Goal: Information Seeking & Learning: Learn about a topic

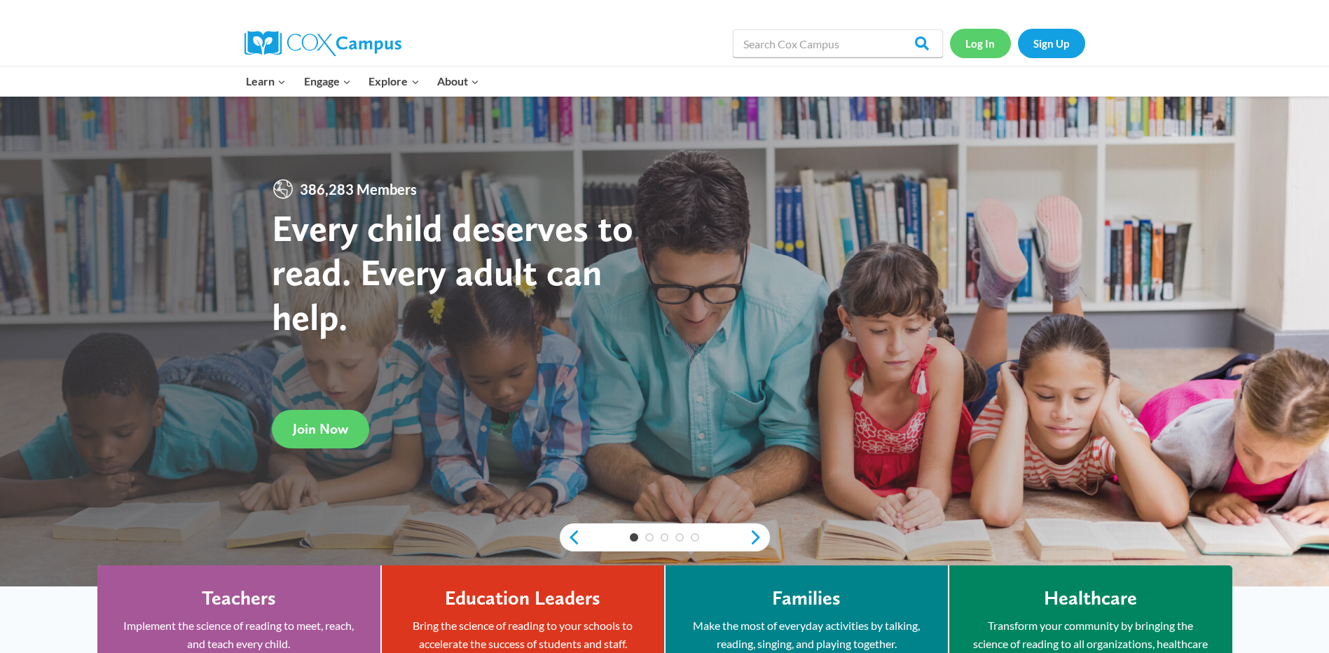
click at [972, 48] on link "Log In" at bounding box center [980, 43] width 61 height 29
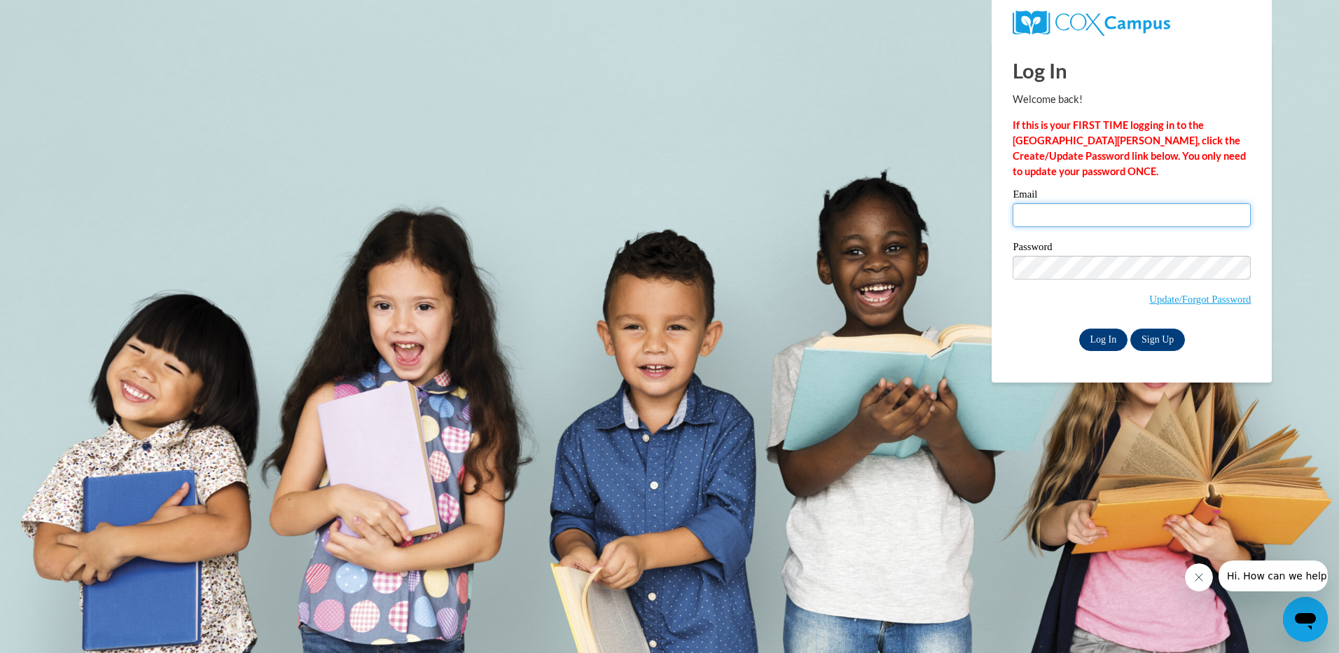
type input "cryray@gmail.com"
click at [1108, 334] on input "Log In" at bounding box center [1103, 340] width 49 height 22
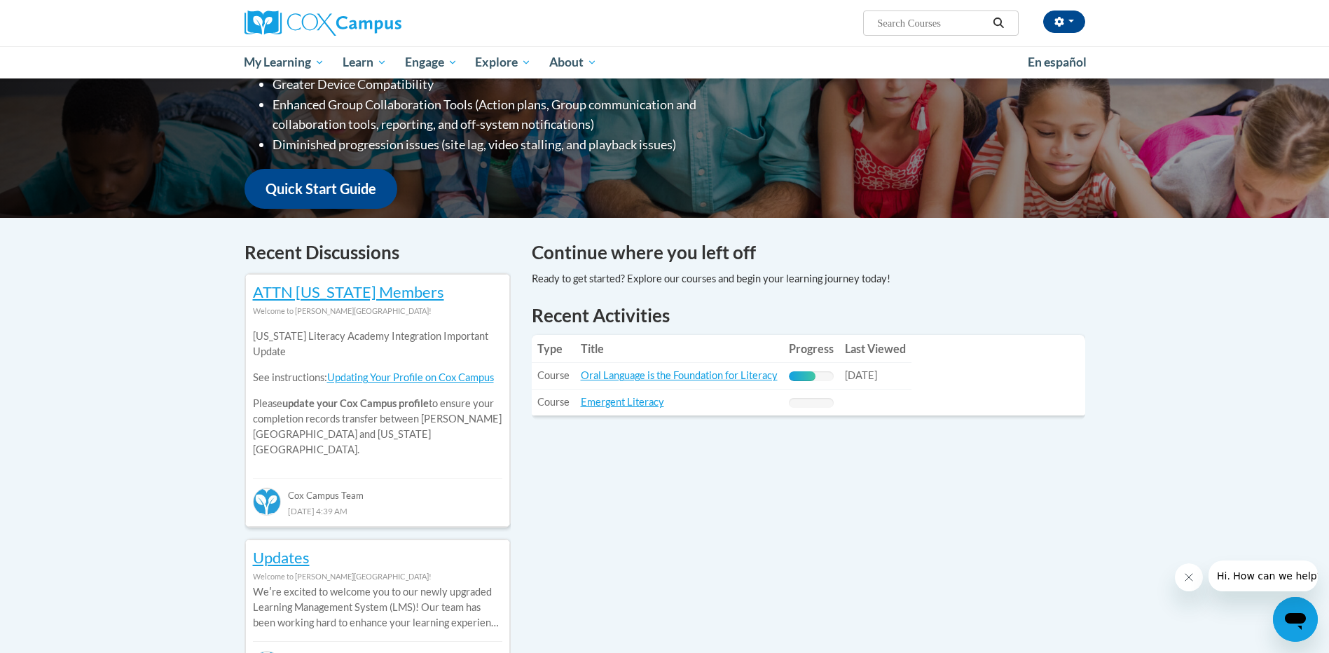
scroll to position [280, 0]
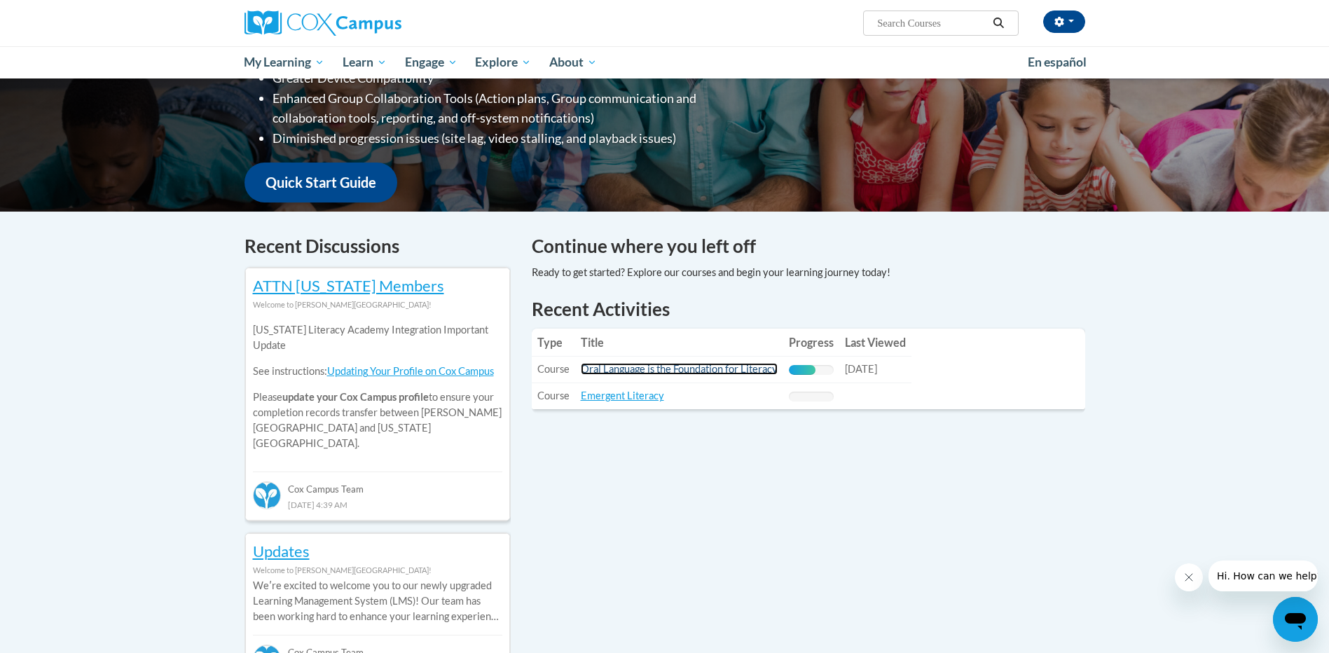
click at [612, 366] on link "Oral Language is the Foundation for Literacy" at bounding box center [679, 369] width 197 height 12
